Goal: Task Accomplishment & Management: Manage account settings

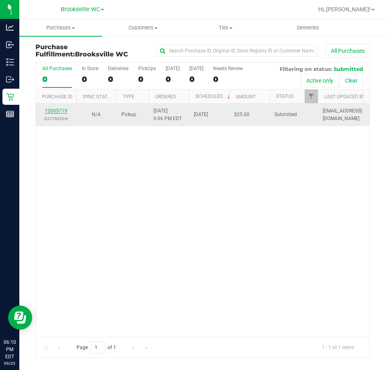
click at [56, 111] on link "12005719" at bounding box center [56, 111] width 23 height 6
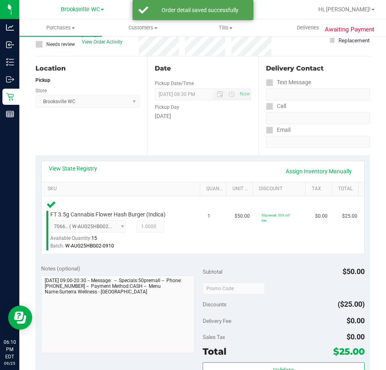
scroll to position [121, 0]
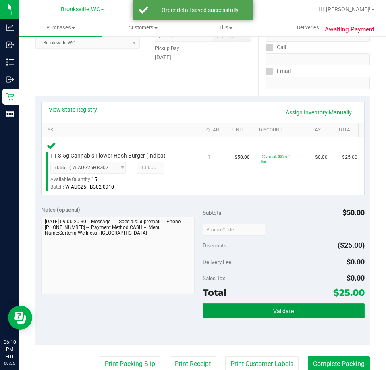
click at [286, 308] on span "Validate" at bounding box center [283, 311] width 21 height 6
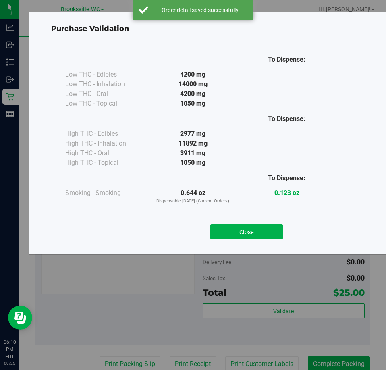
click at [263, 245] on div "To Dispense: Low THC - Edibles 4200 mg" at bounding box center [246, 142] width 391 height 209
click at [263, 243] on div "Close" at bounding box center [246, 229] width 379 height 33
click at [260, 239] on div "Close" at bounding box center [246, 229] width 379 height 33
click at [253, 232] on button "Close" at bounding box center [246, 232] width 73 height 15
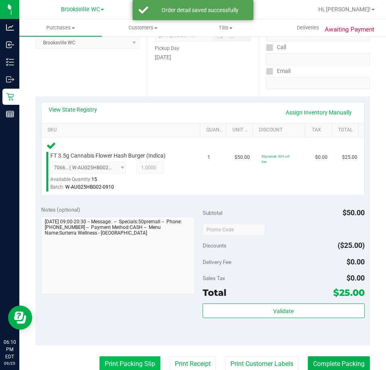
click at [119, 356] on button "Print Packing Slip" at bounding box center [130, 363] width 61 height 15
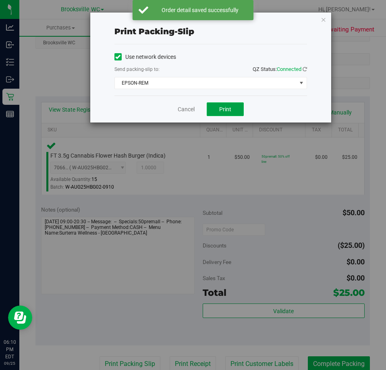
click at [229, 113] on button "Print" at bounding box center [225, 109] width 37 height 14
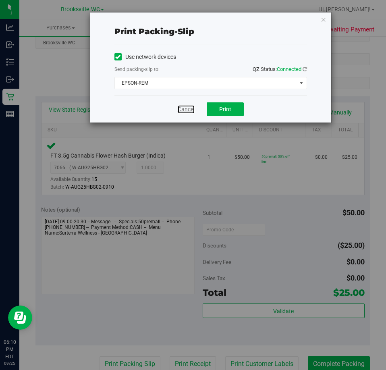
click at [189, 106] on link "Cancel" at bounding box center [186, 109] width 17 height 8
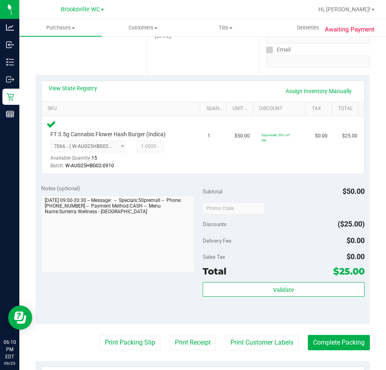
scroll to position [322, 0]
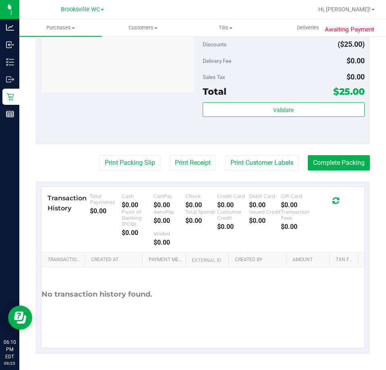
click at [340, 172] on purchase-details "Back Edit Purchase Cancel Purchase View Profile # 12005719 BioTrack ID: - Submi…" at bounding box center [202, 37] width 335 height 633
click at [332, 169] on button "Complete Packing" at bounding box center [339, 162] width 62 height 15
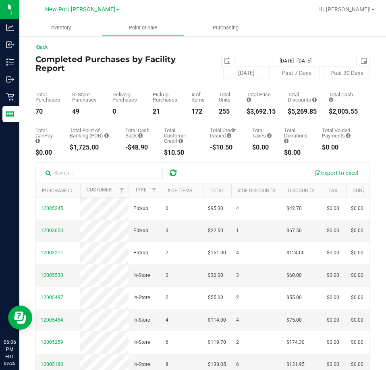
click at [98, 7] on span "New Port [PERSON_NAME]" at bounding box center [80, 9] width 70 height 7
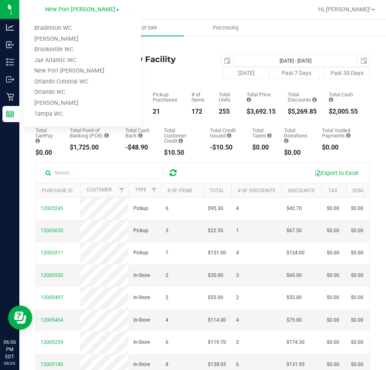
click at [92, 68] on link "New Port [PERSON_NAME]" at bounding box center [82, 71] width 118 height 11
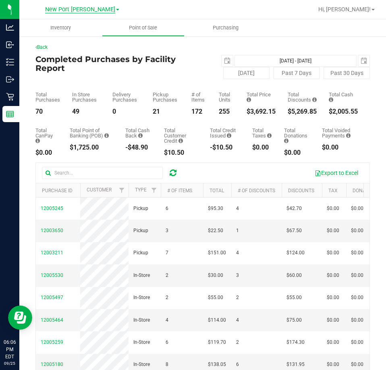
click at [90, 10] on span "New Port [PERSON_NAME]" at bounding box center [80, 9] width 70 height 7
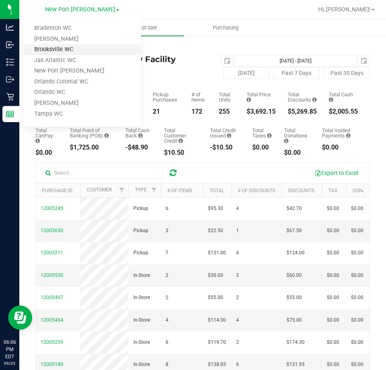
click at [57, 50] on link "Brooksville WC" at bounding box center [82, 49] width 118 height 11
